Goal: Task Accomplishment & Management: Use online tool/utility

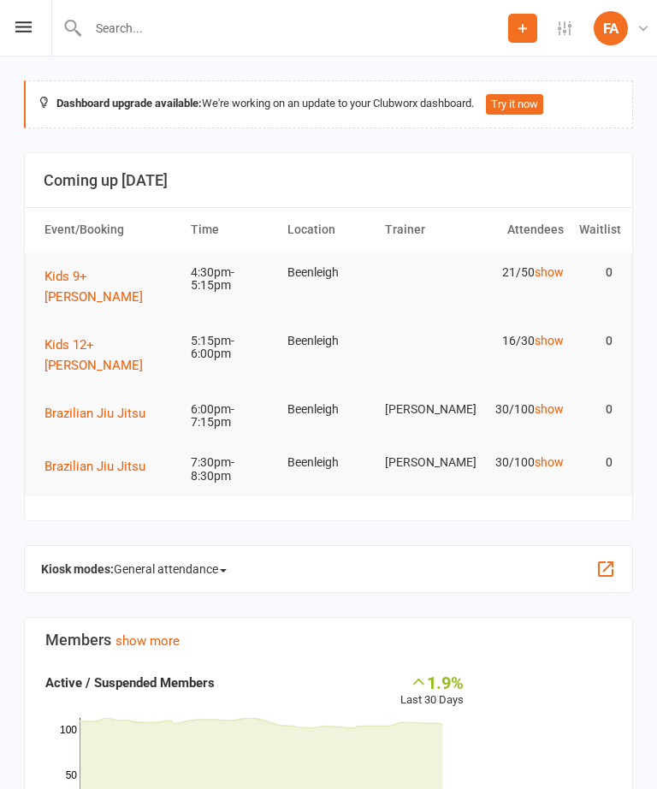
click at [29, 27] on icon at bounding box center [23, 26] width 16 height 11
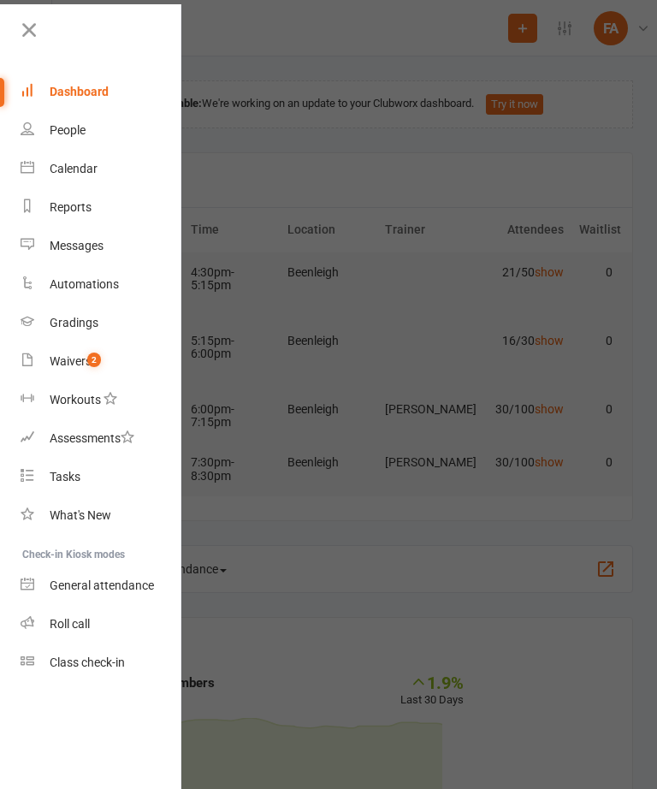
click at [75, 164] on div "Calendar" at bounding box center [74, 169] width 48 height 14
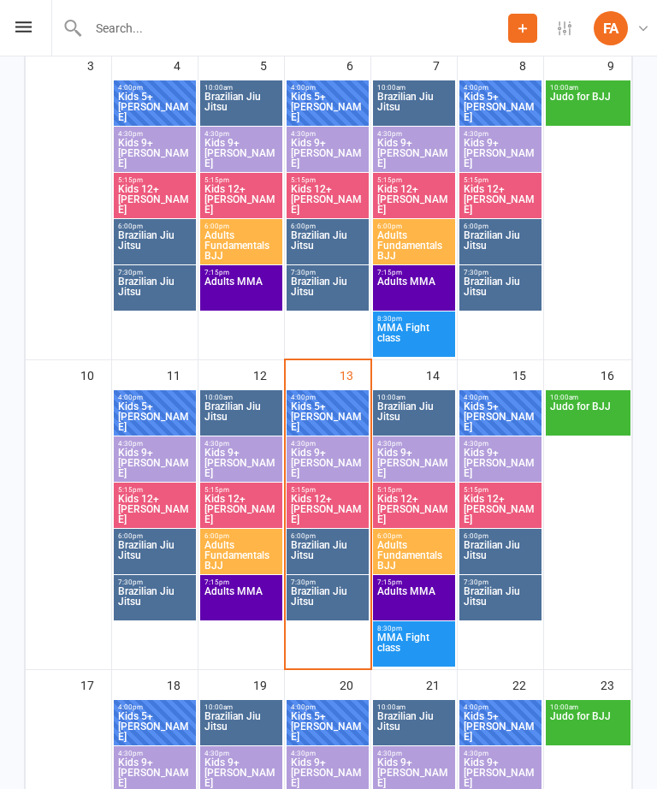
scroll to position [640, 0]
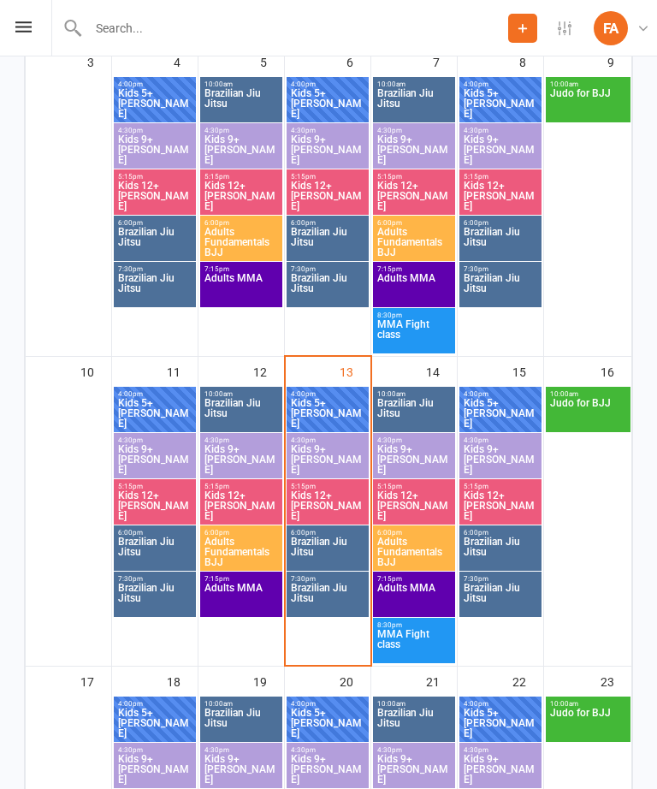
click at [313, 411] on span "Kids 5+ [PERSON_NAME]" at bounding box center [327, 413] width 75 height 31
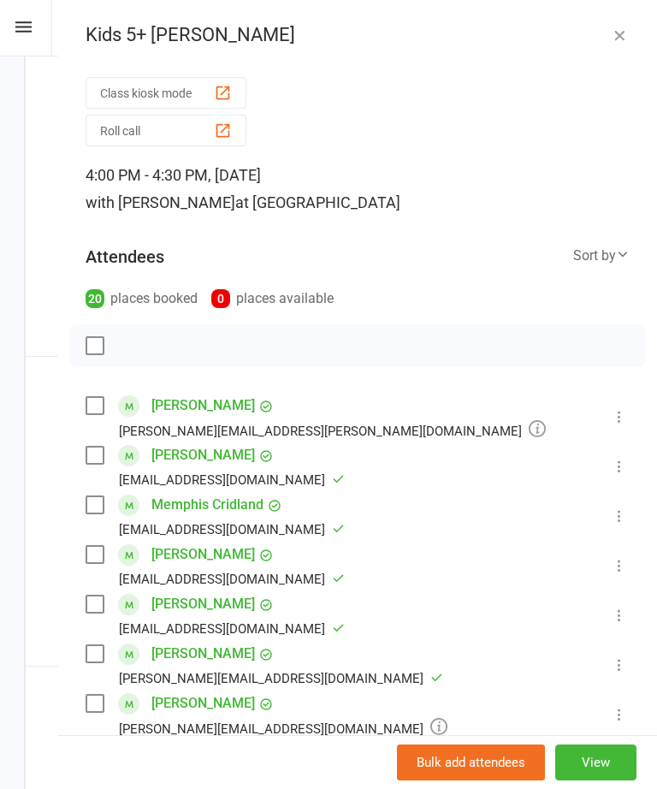
click at [146, 122] on button "Roll call" at bounding box center [166, 131] width 161 height 32
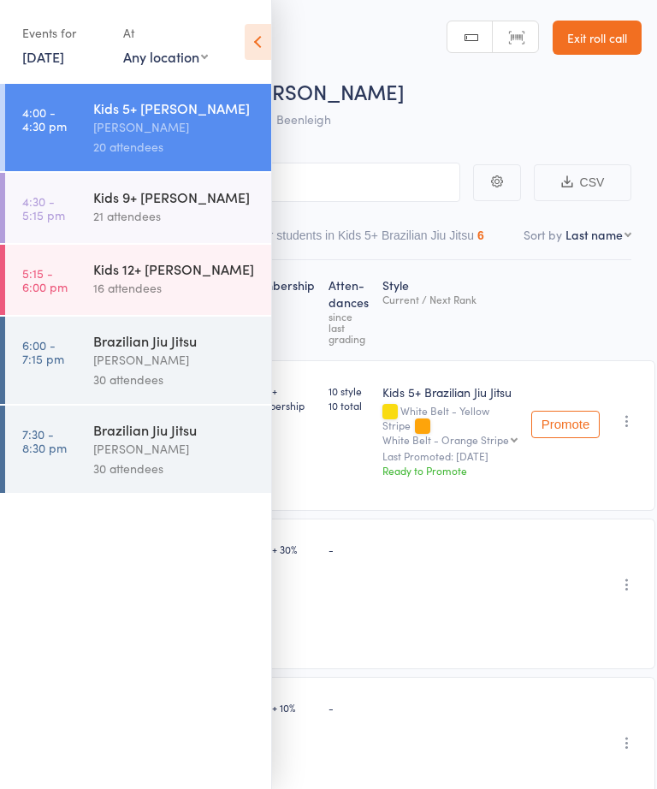
click at [123, 218] on div "21 attendees" at bounding box center [174, 216] width 163 height 20
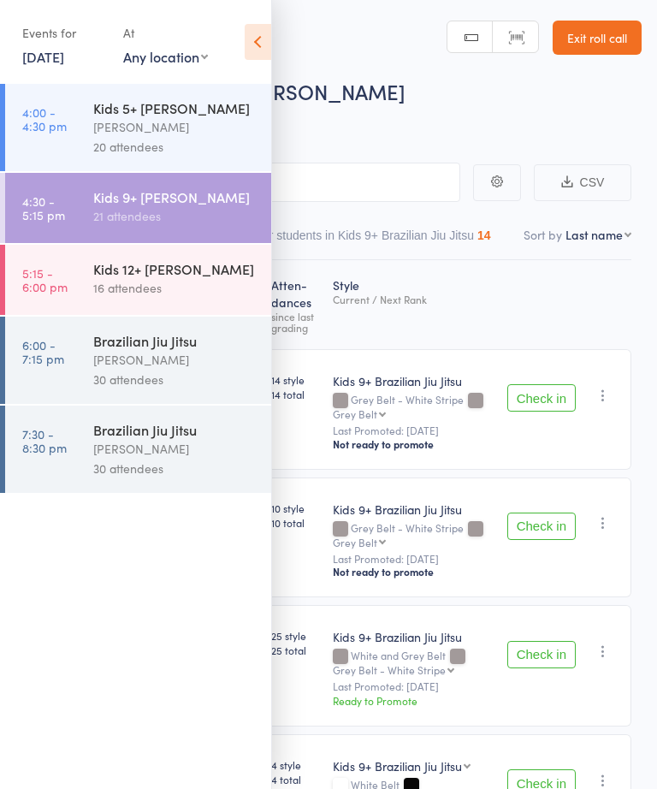
click at [255, 41] on icon at bounding box center [258, 42] width 27 height 36
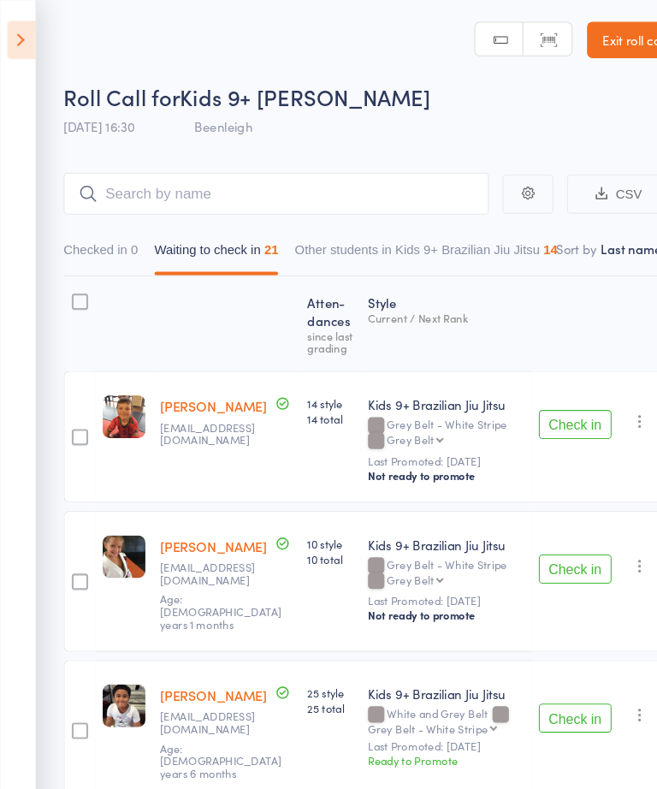
click at [535, 401] on button "Check in" at bounding box center [542, 399] width 68 height 27
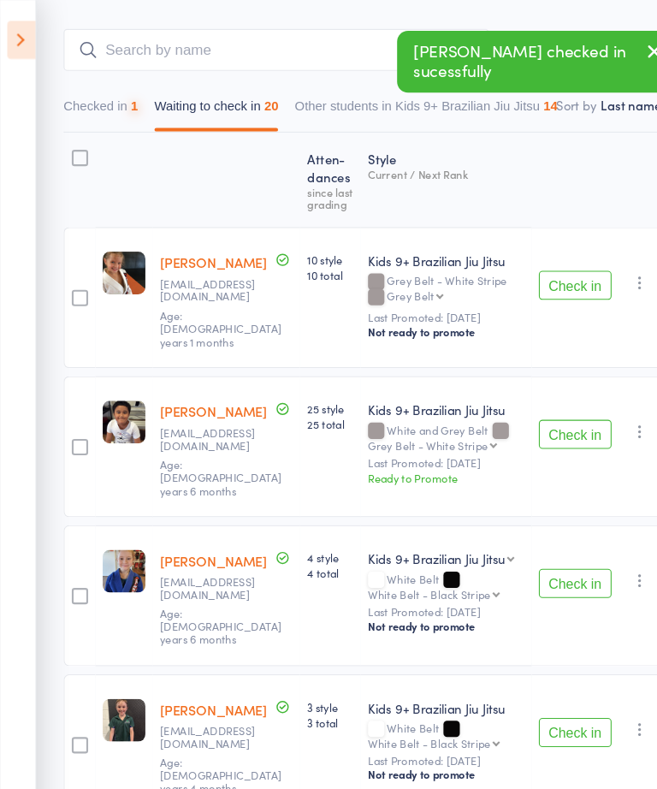
scroll to position [295, 0]
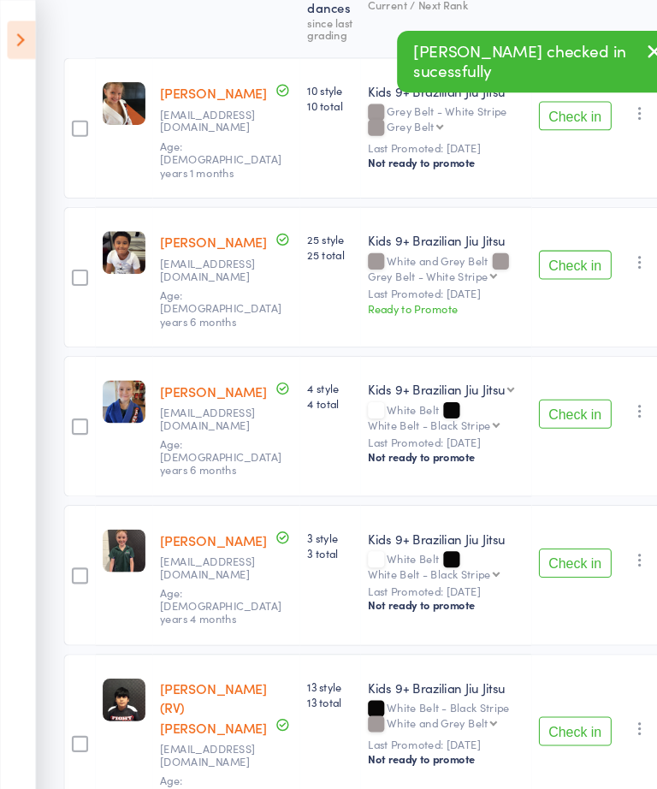
click at [525, 516] on button "Check in" at bounding box center [542, 529] width 68 height 27
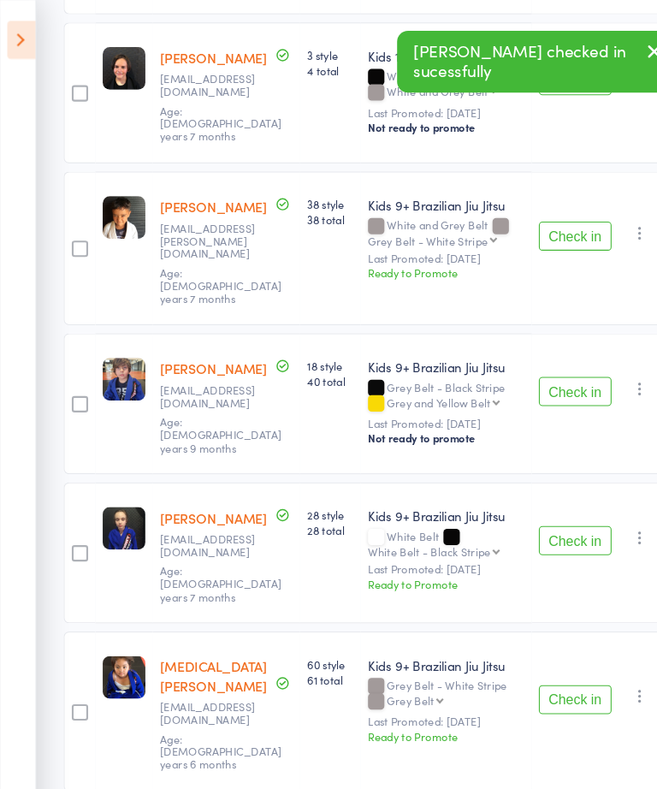
scroll to position [1197, 0]
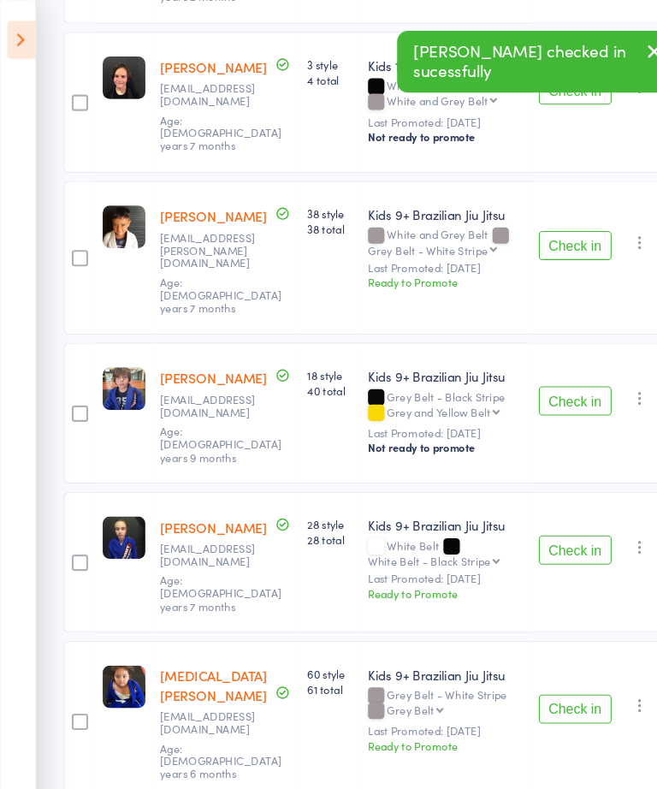
click at [540, 654] on button "Check in" at bounding box center [542, 667] width 68 height 27
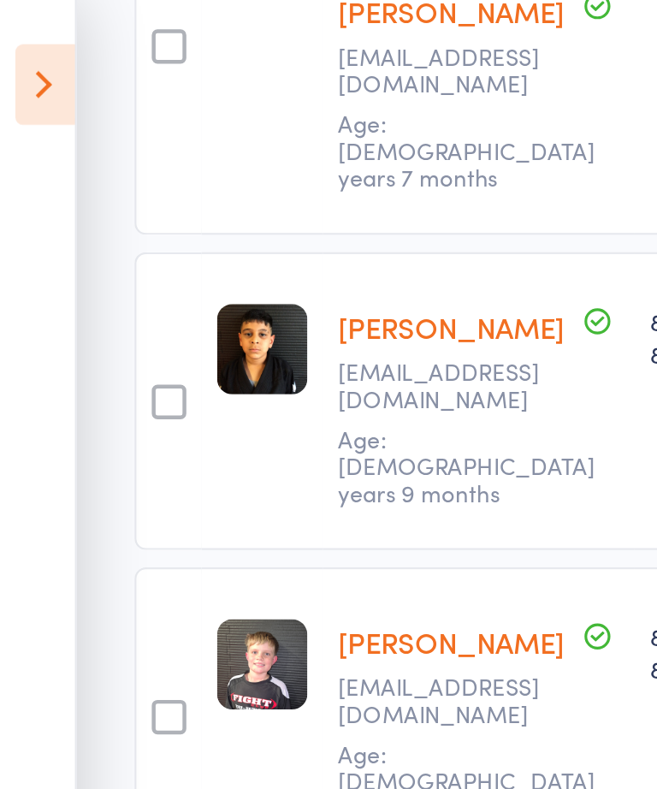
scroll to position [628, 0]
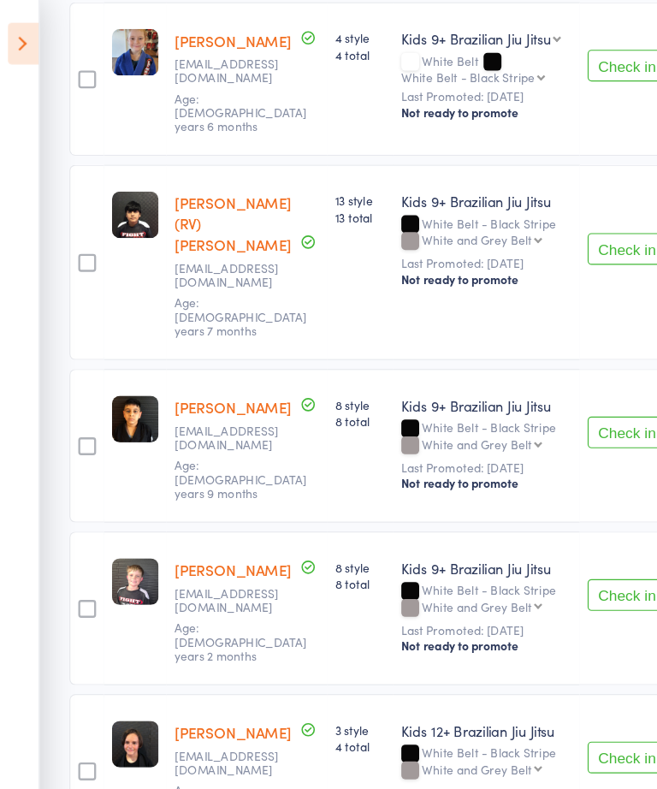
click at [538, 500] on button "Check in" at bounding box center [542, 513] width 68 height 27
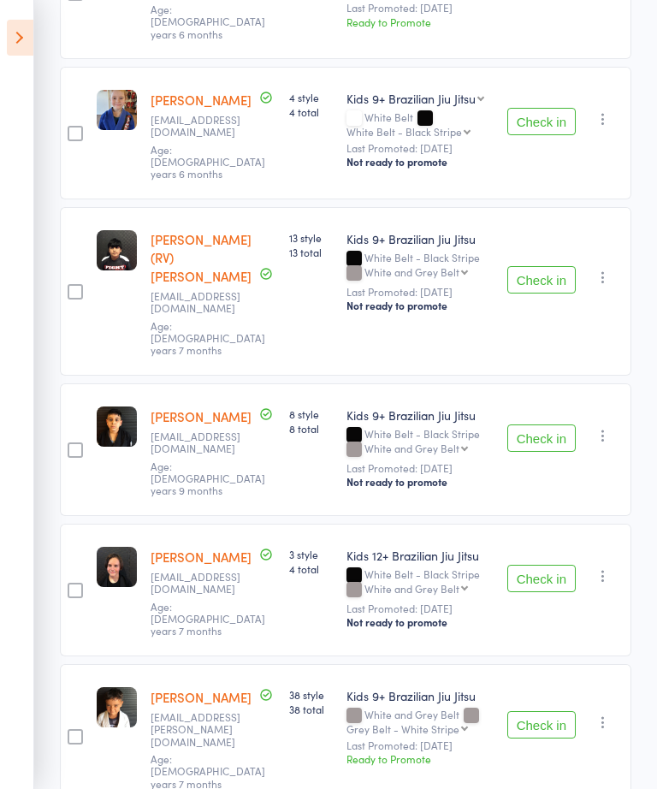
click at [17, 49] on icon at bounding box center [20, 38] width 27 height 36
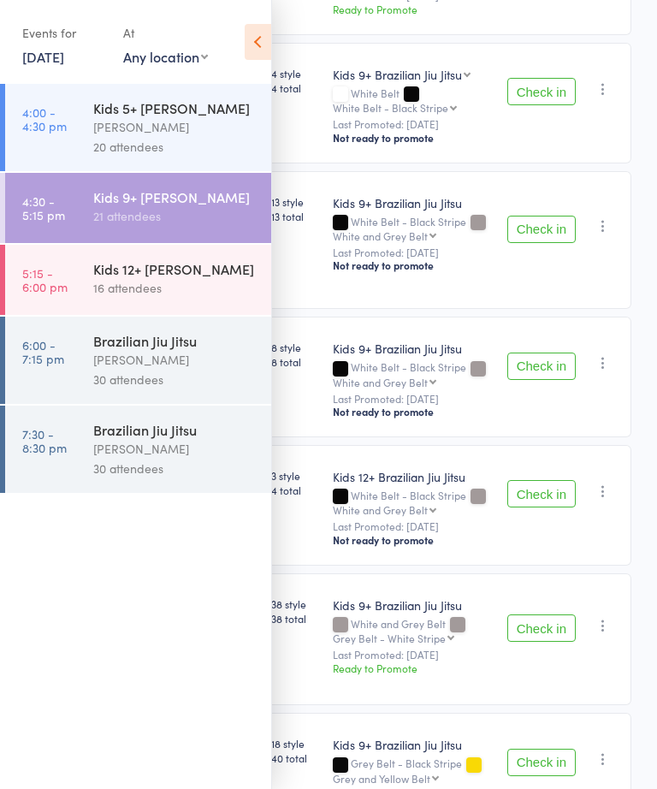
click at [103, 270] on div "Kids 12+ [PERSON_NAME]" at bounding box center [174, 268] width 163 height 19
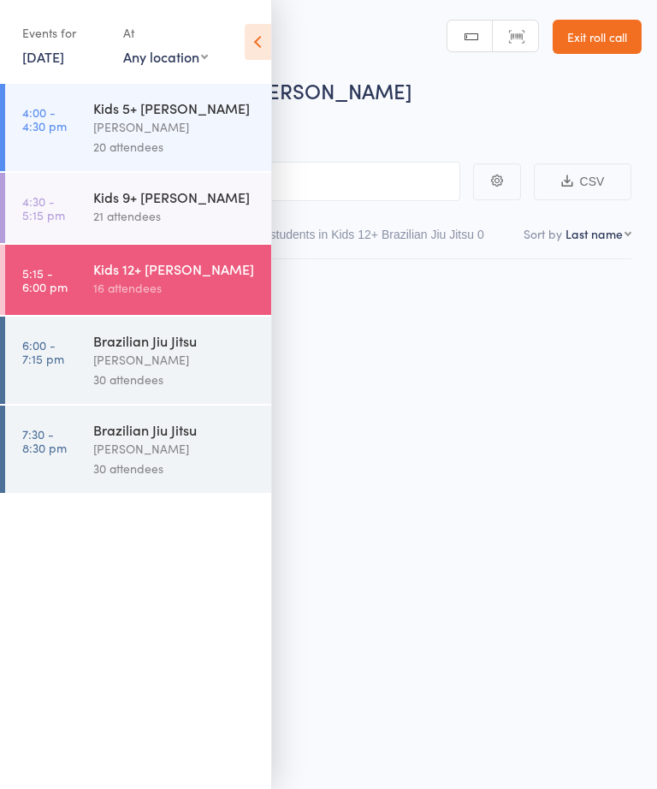
click at [123, 282] on html "Samuel Johnson checked in sucessfully Roll Call for Kids 12+ Jiu Jitsu 13 Aug 1…" at bounding box center [328, 393] width 657 height 789
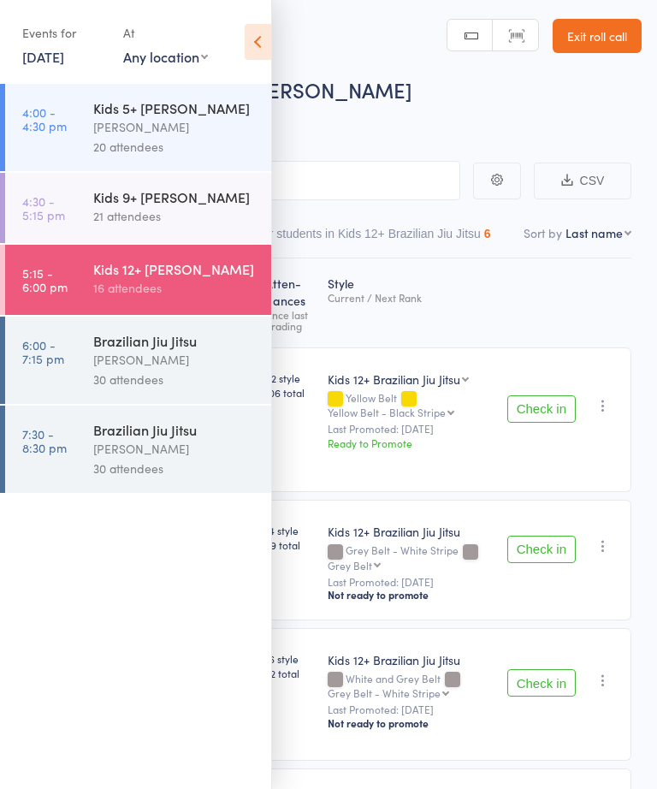
click at [254, 40] on icon at bounding box center [258, 42] width 27 height 36
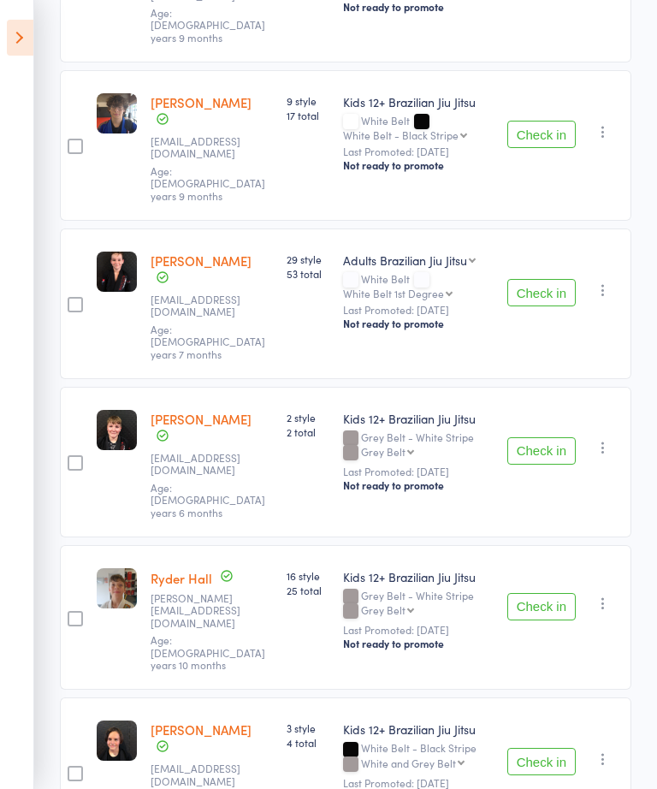
scroll to position [726, 0]
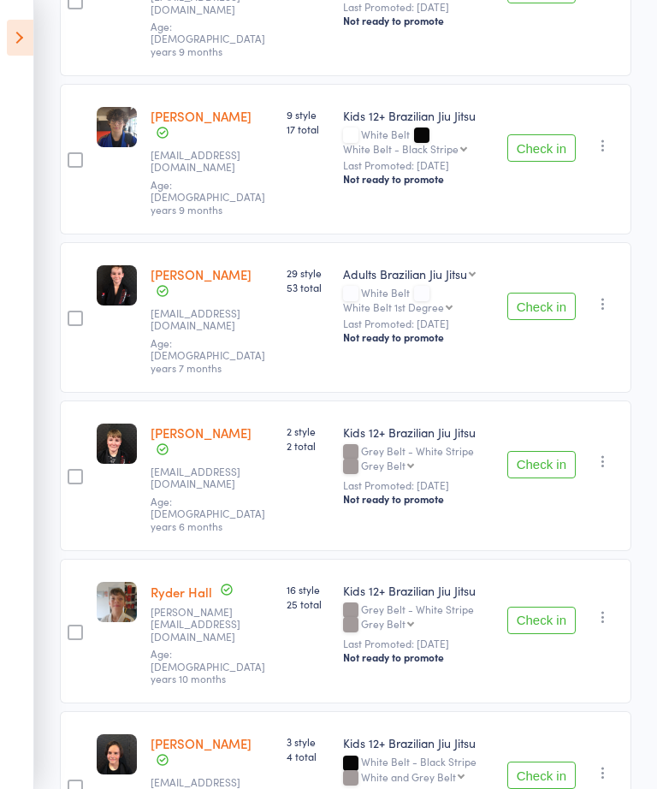
click at [514, 607] on button "Check in" at bounding box center [542, 620] width 68 height 27
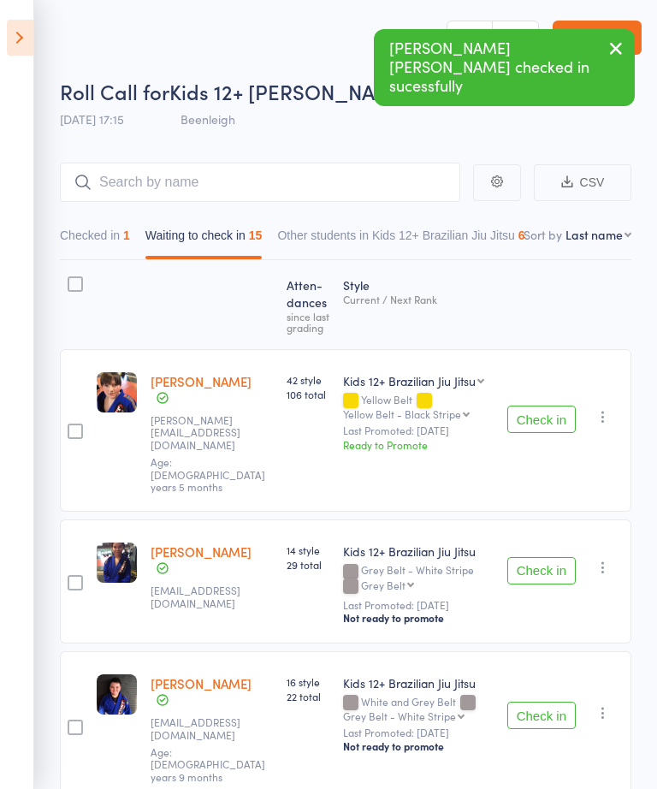
scroll to position [0, 0]
click at [155, 169] on input "search" at bounding box center [260, 182] width 401 height 39
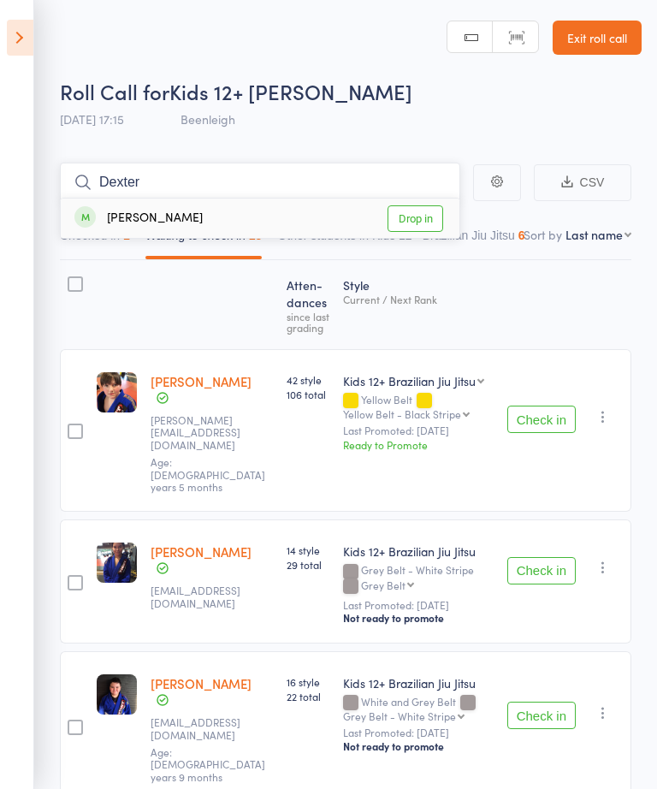
type input "Dexter"
click at [403, 205] on link "Drop in" at bounding box center [416, 218] width 56 height 27
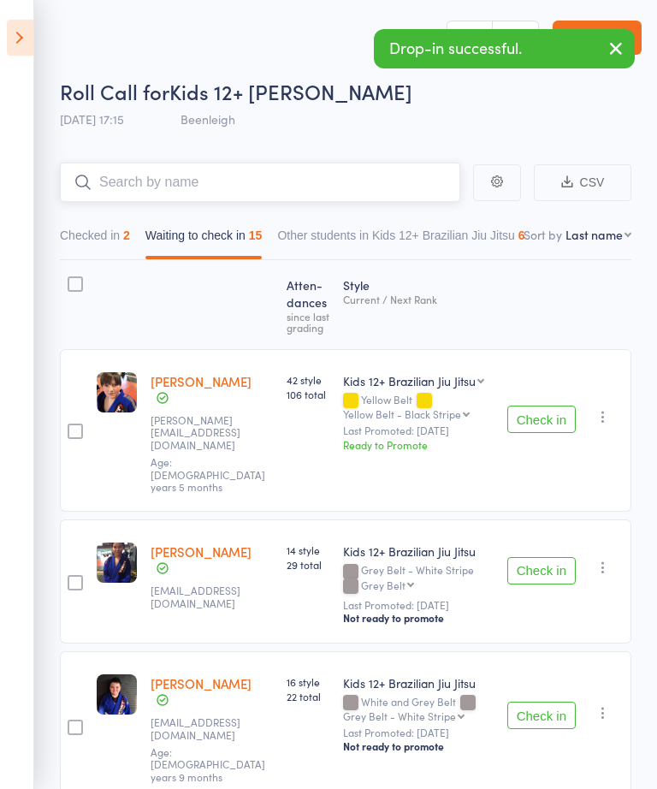
click at [304, 194] on input "search" at bounding box center [260, 182] width 401 height 39
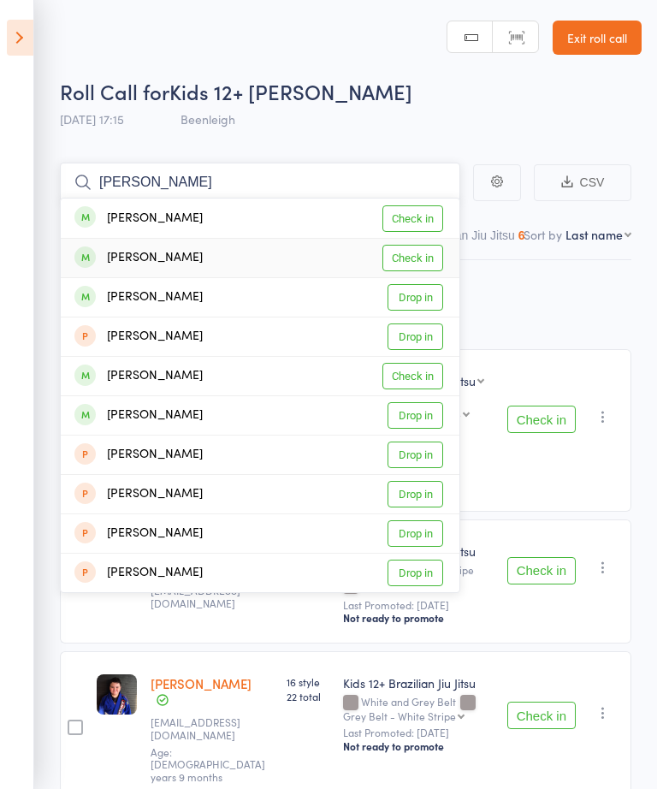
type input "Mason"
click at [406, 249] on link "Check in" at bounding box center [413, 258] width 61 height 27
